Goal: Navigation & Orientation: Find specific page/section

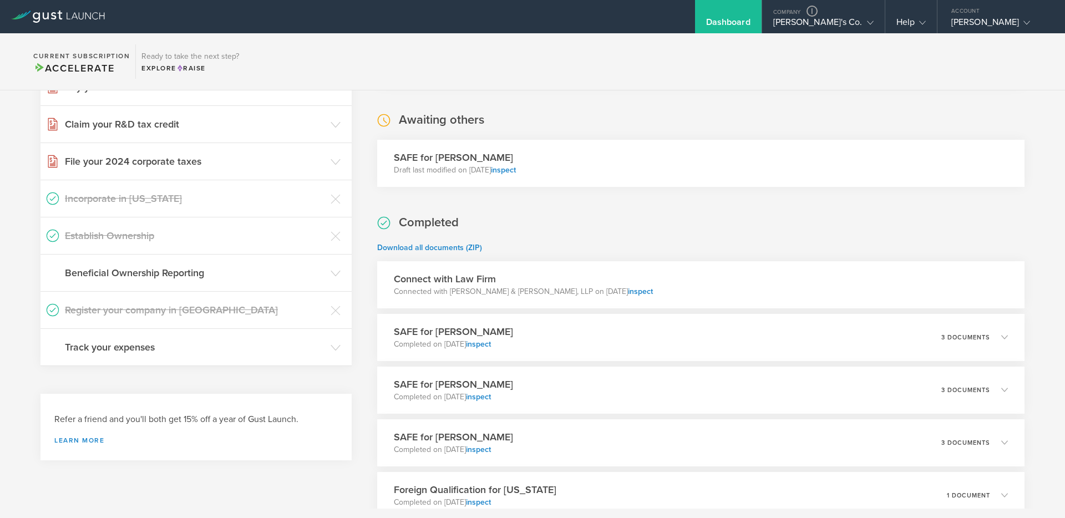
scroll to position [158, 0]
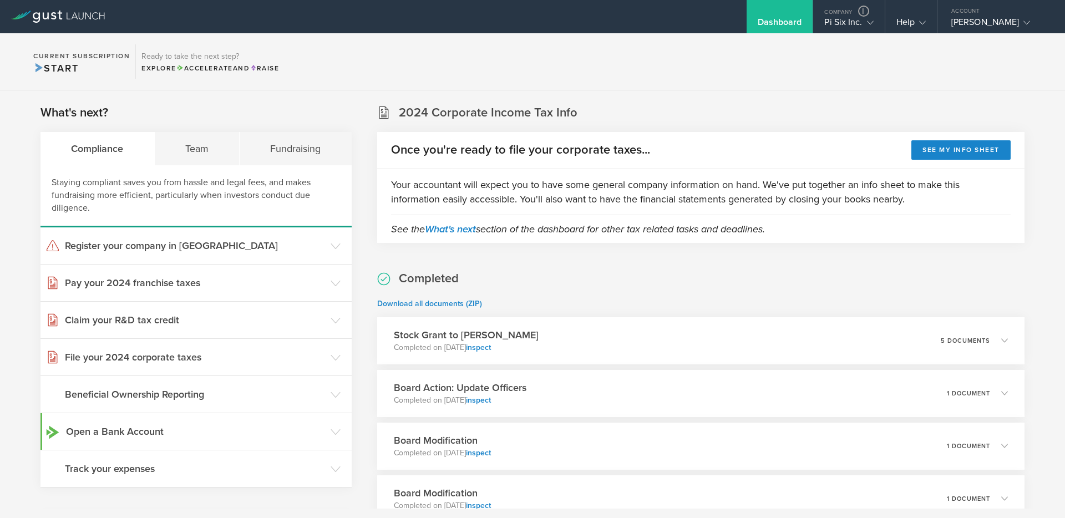
click at [690, 43] on section "Current Subscription Start Ready to take the next step? Explore Accelerate and …" at bounding box center [532, 61] width 1065 height 57
click at [848, 20] on div "Pi Six Inc." at bounding box center [848, 25] width 49 height 17
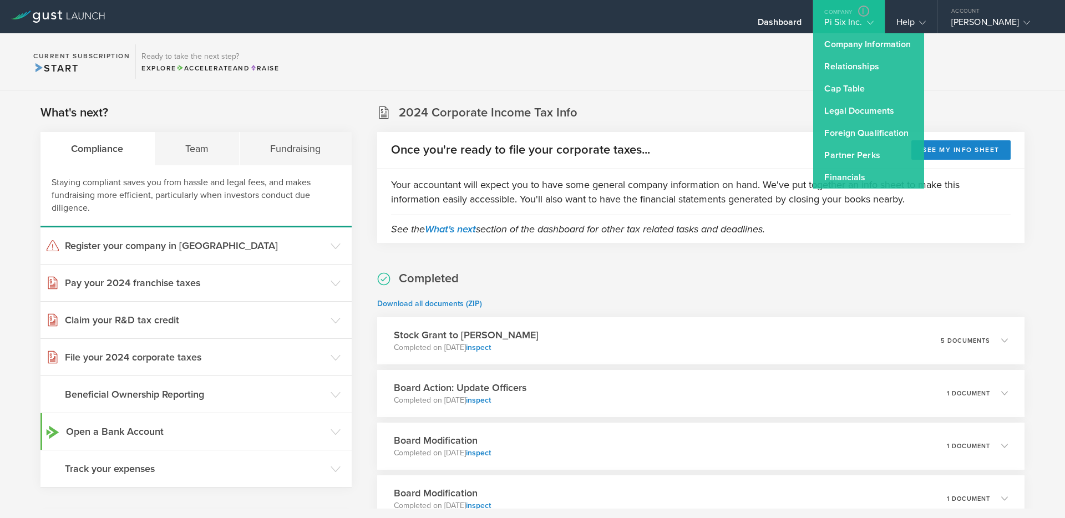
click at [666, 57] on section "Current Subscription Start Ready to take the next step? Explore Accelerate and …" at bounding box center [532, 61] width 1065 height 57
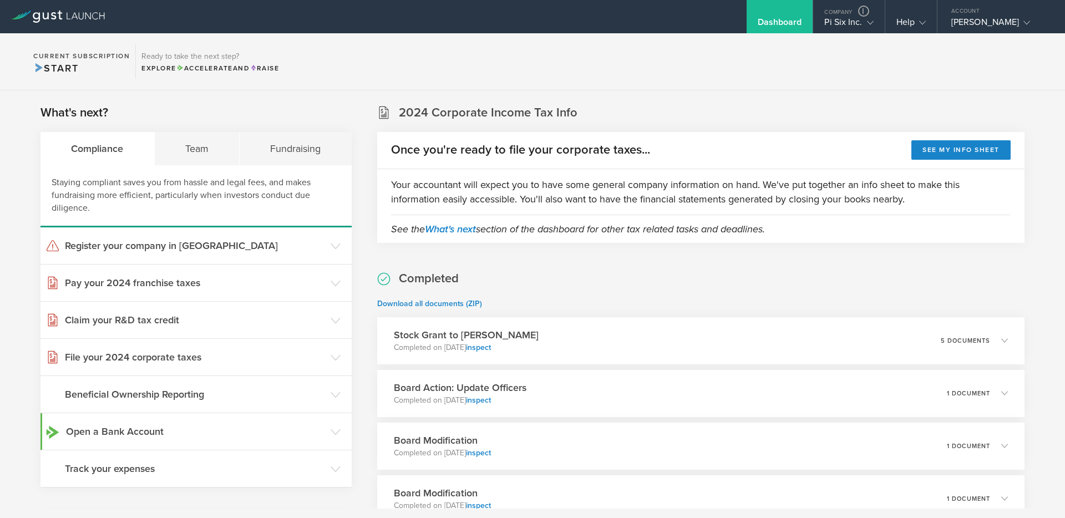
click at [401, 70] on section "Current Subscription Start Ready to take the next step? Explore Accelerate and …" at bounding box center [532, 61] width 1065 height 57
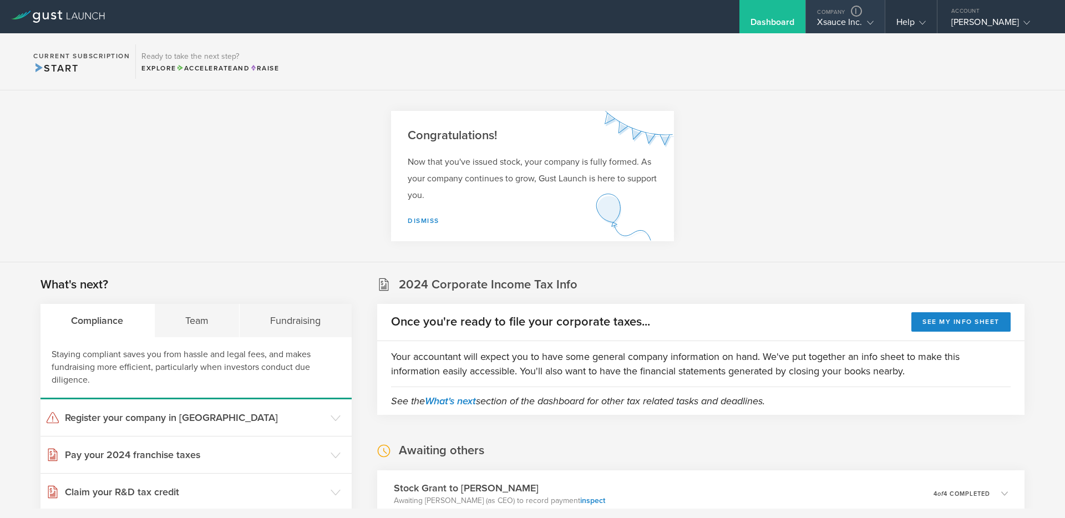
click at [853, 25] on div "Xsauce Inc." at bounding box center [845, 25] width 56 height 17
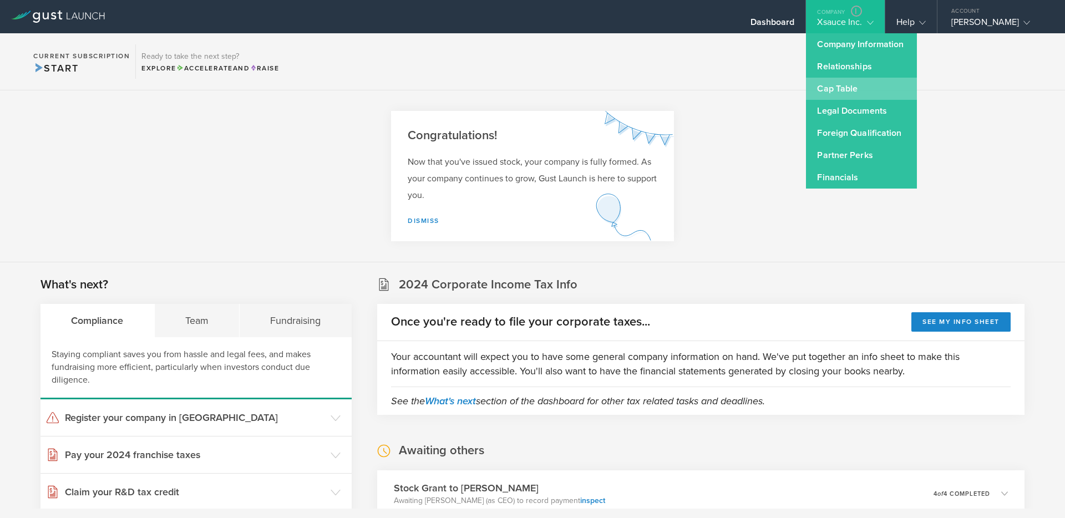
click at [822, 89] on link "Cap Table" at bounding box center [861, 89] width 111 height 22
